Goal: Find specific page/section: Find specific page/section

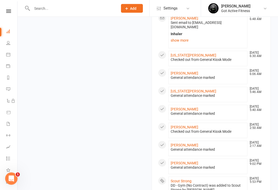
scroll to position [224, 0]
click at [190, 53] on link "[US_STATE][PERSON_NAME]" at bounding box center [192, 55] width 45 height 4
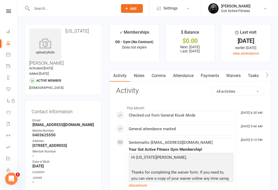
click at [8, 12] on icon at bounding box center [8, 11] width 5 height 3
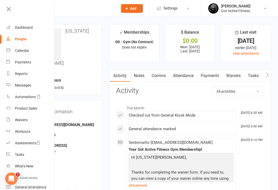
click at [22, 30] on link "Dashboard" at bounding box center [30, 28] width 49 height 12
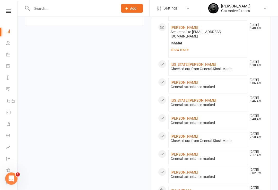
scroll to position [215, 0]
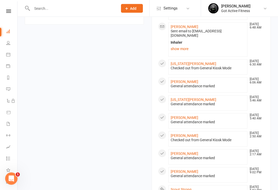
click at [181, 80] on link "[PERSON_NAME]" at bounding box center [183, 82] width 27 height 4
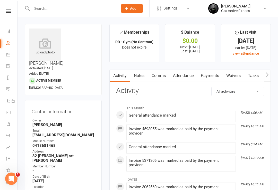
click at [10, 12] on icon at bounding box center [8, 11] width 5 height 3
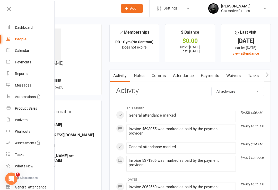
click at [19, 30] on div "Dashboard" at bounding box center [24, 27] width 18 height 4
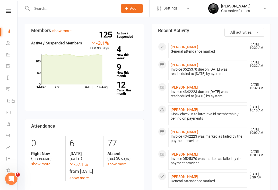
scroll to position [47, 0]
click at [178, 48] on link "[PERSON_NAME]" at bounding box center [183, 47] width 27 height 4
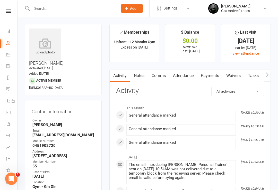
click at [6, 11] on icon at bounding box center [8, 11] width 5 height 3
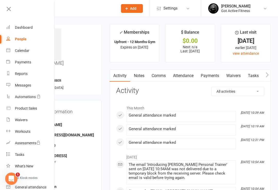
click at [23, 29] on div "Dashboard" at bounding box center [24, 27] width 18 height 4
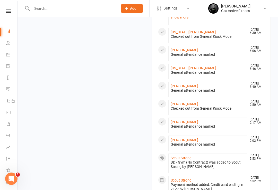
scroll to position [249, 0]
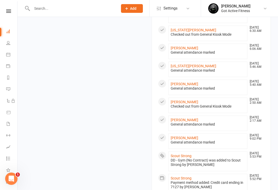
click at [189, 118] on link "[PERSON_NAME]" at bounding box center [183, 120] width 27 height 4
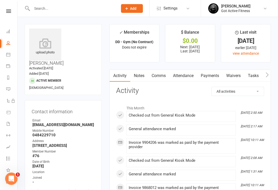
click at [10, 10] on icon at bounding box center [8, 11] width 5 height 3
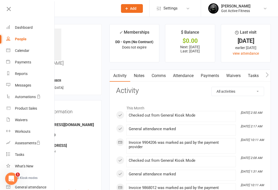
click at [17, 27] on div "Dashboard" at bounding box center [24, 27] width 18 height 4
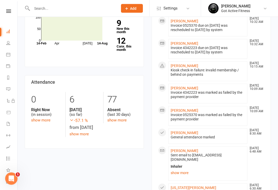
scroll to position [91, 0]
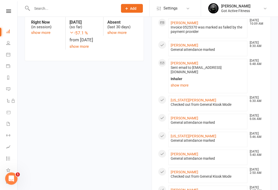
click at [182, 82] on link "show more" at bounding box center [207, 85] width 74 height 7
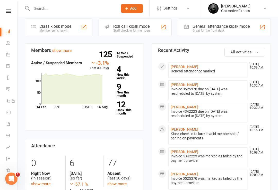
scroll to position [0, 0]
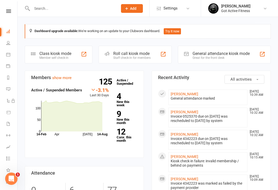
click at [7, 8] on nav "Clubworx Dashboard People Calendar Payments Reports Messages Automations Produc…" at bounding box center [8, 96] width 17 height 190
click at [8, 11] on icon at bounding box center [8, 11] width 5 height 3
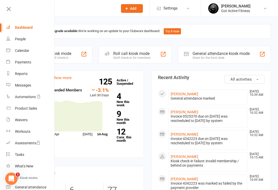
click at [20, 30] on div "Dashboard" at bounding box center [24, 27] width 18 height 4
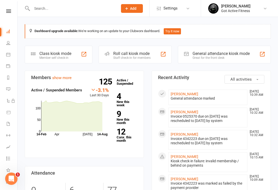
click at [40, 11] on input "text" at bounding box center [72, 8] width 84 height 7
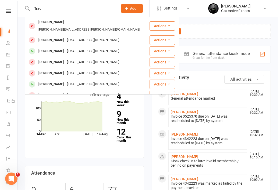
type input "Trac"
click at [48, 81] on div "[PERSON_NAME]" at bounding box center [51, 84] width 29 height 7
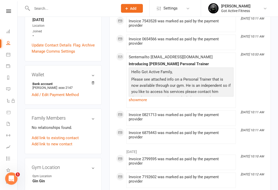
scroll to position [162, 0]
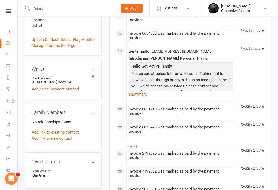
click at [50, 86] on link "Add / Edit Payment Method" at bounding box center [55, 89] width 47 height 6
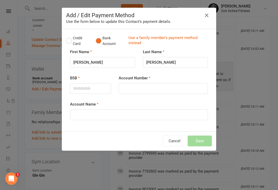
click at [70, 39] on button "Credit Card" at bounding box center [78, 41] width 24 height 16
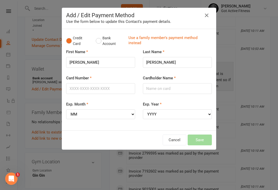
click at [207, 15] on icon "button" at bounding box center [206, 15] width 6 height 6
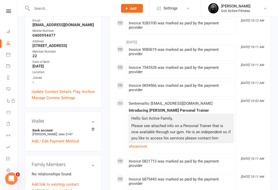
scroll to position [107, 0]
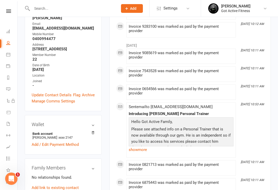
click at [6, 12] on icon at bounding box center [8, 11] width 5 height 3
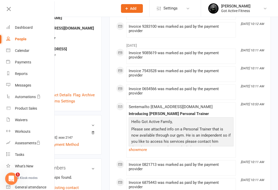
click at [19, 27] on div "Dashboard" at bounding box center [24, 27] width 18 height 4
